Goal: Task Accomplishment & Management: Complete application form

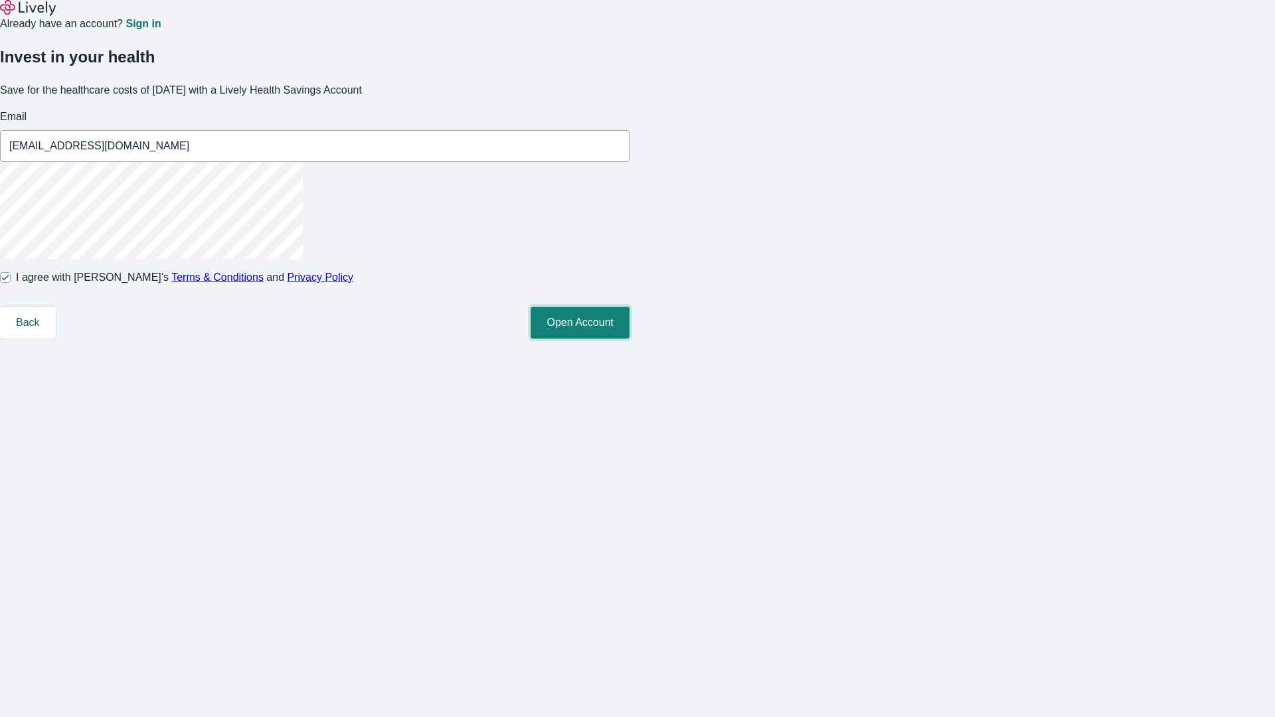
click at [630, 339] on button "Open Account" at bounding box center [580, 323] width 99 height 32
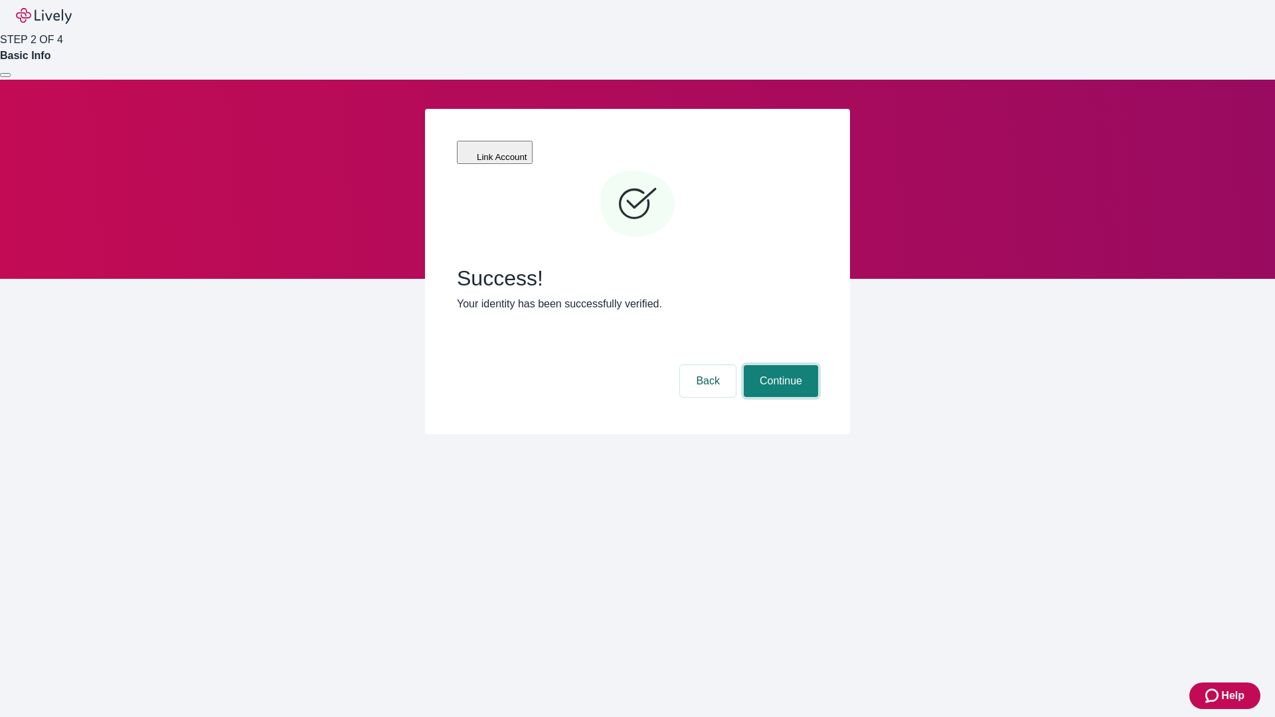
click at [779, 365] on button "Continue" at bounding box center [781, 381] width 74 height 32
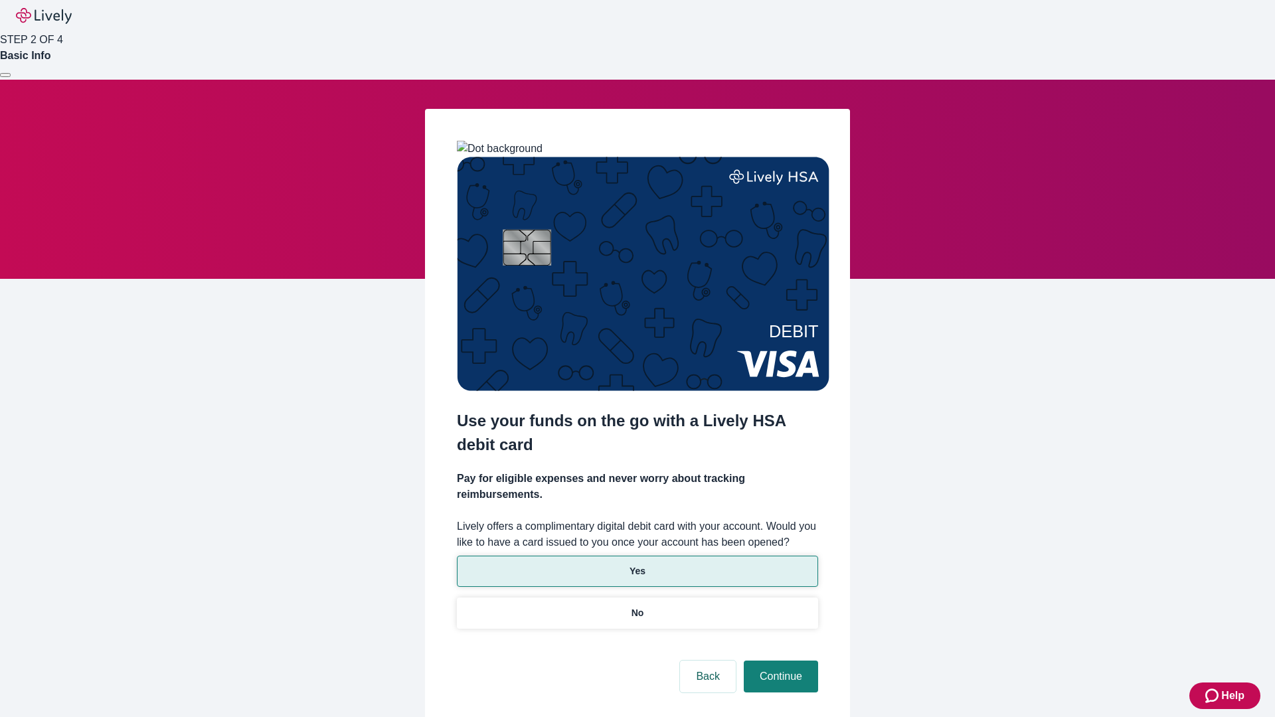
click at [637, 565] on p "Yes" at bounding box center [638, 572] width 16 height 14
click at [779, 661] on button "Continue" at bounding box center [781, 677] width 74 height 32
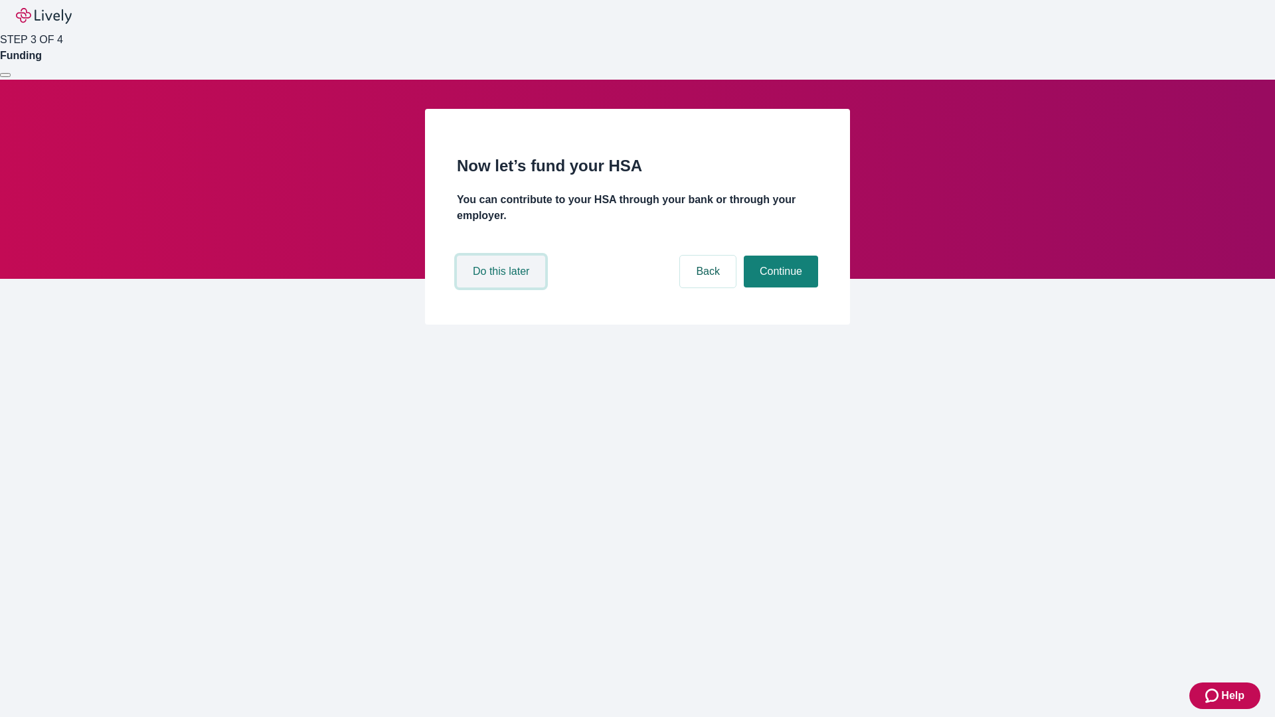
click at [503, 288] on button "Do this later" at bounding box center [501, 272] width 88 height 32
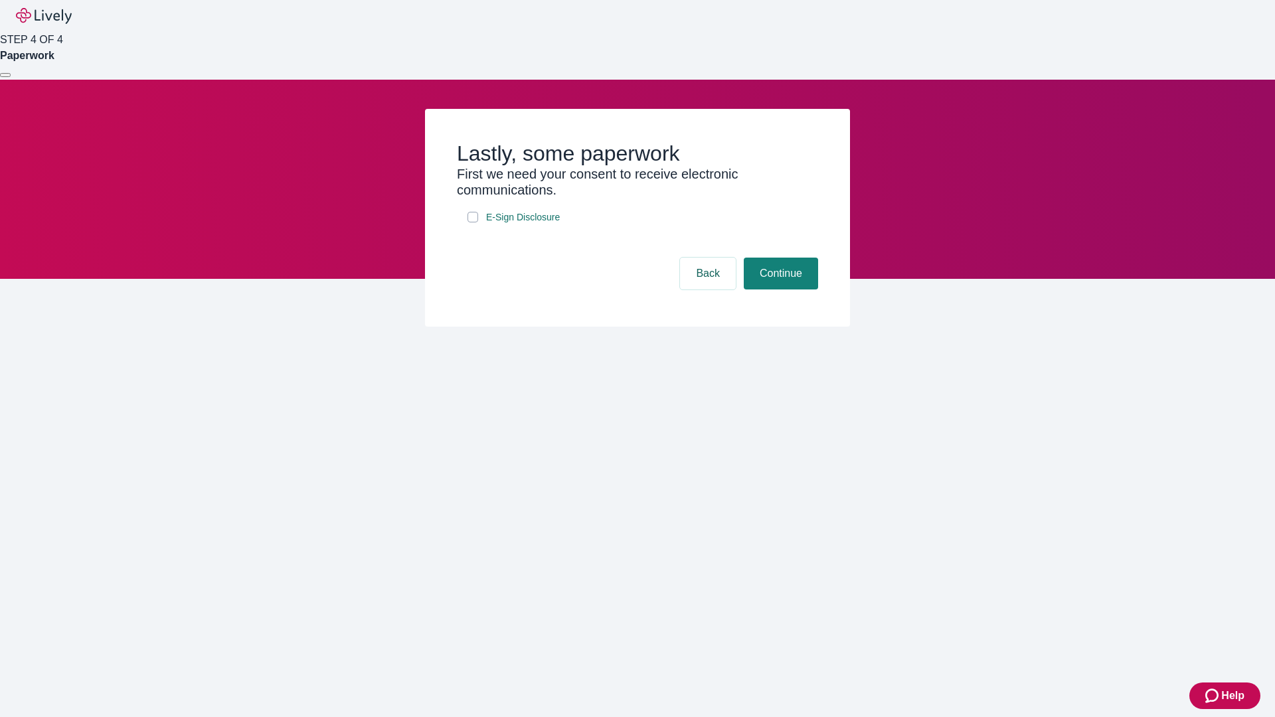
click at [473, 223] on input "E-Sign Disclosure" at bounding box center [473, 217] width 11 height 11
checkbox input "true"
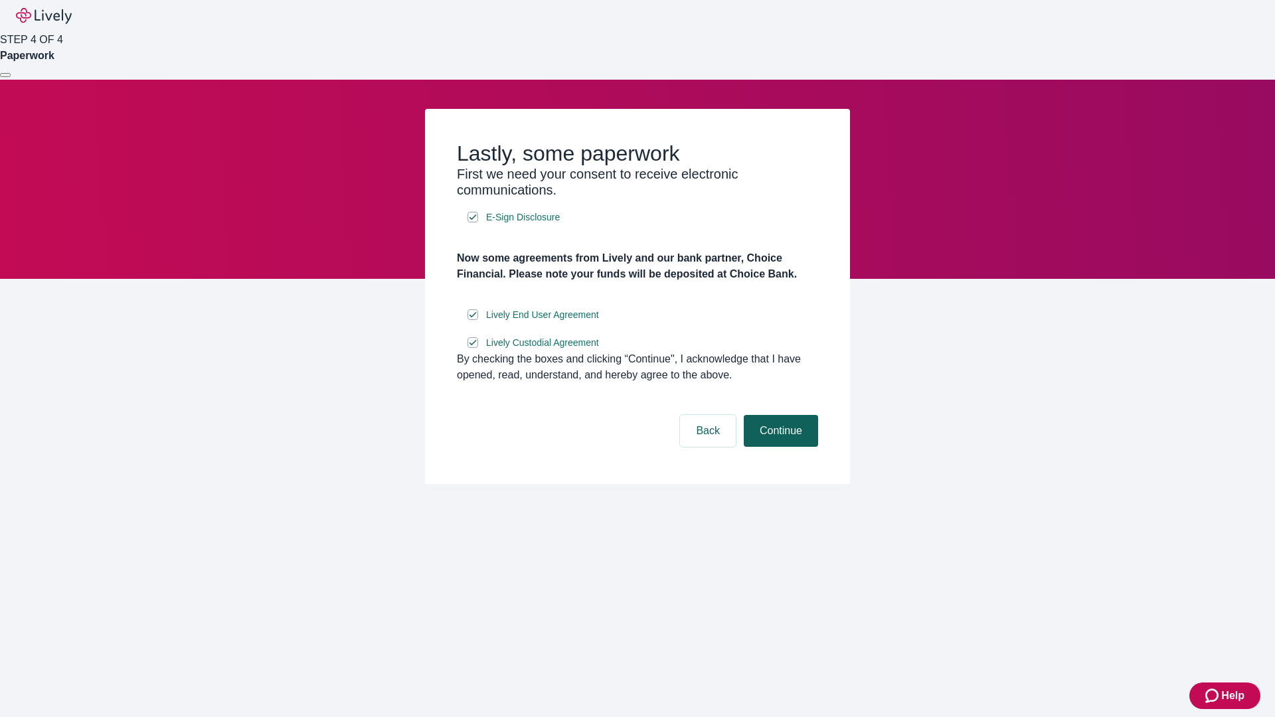
click at [779, 447] on button "Continue" at bounding box center [781, 431] width 74 height 32
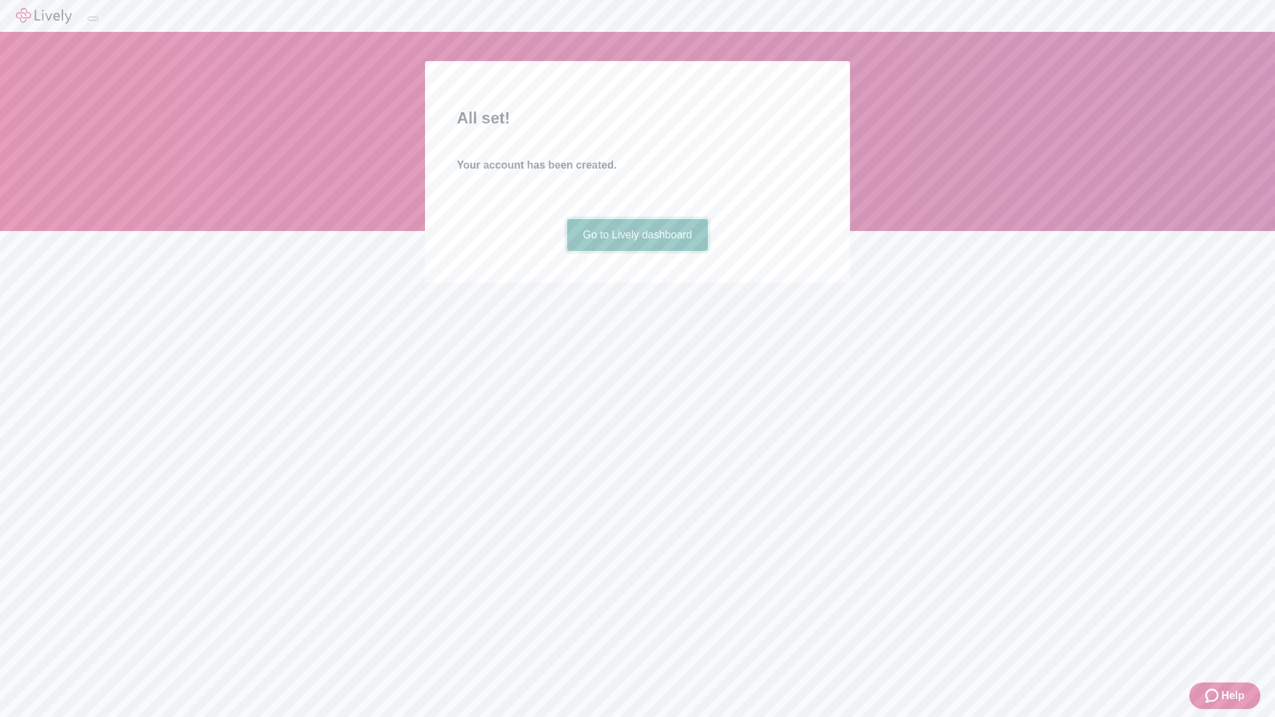
click at [637, 251] on link "Go to Lively dashboard" at bounding box center [637, 235] width 141 height 32
